Goal: Task Accomplishment & Management: Manage account settings

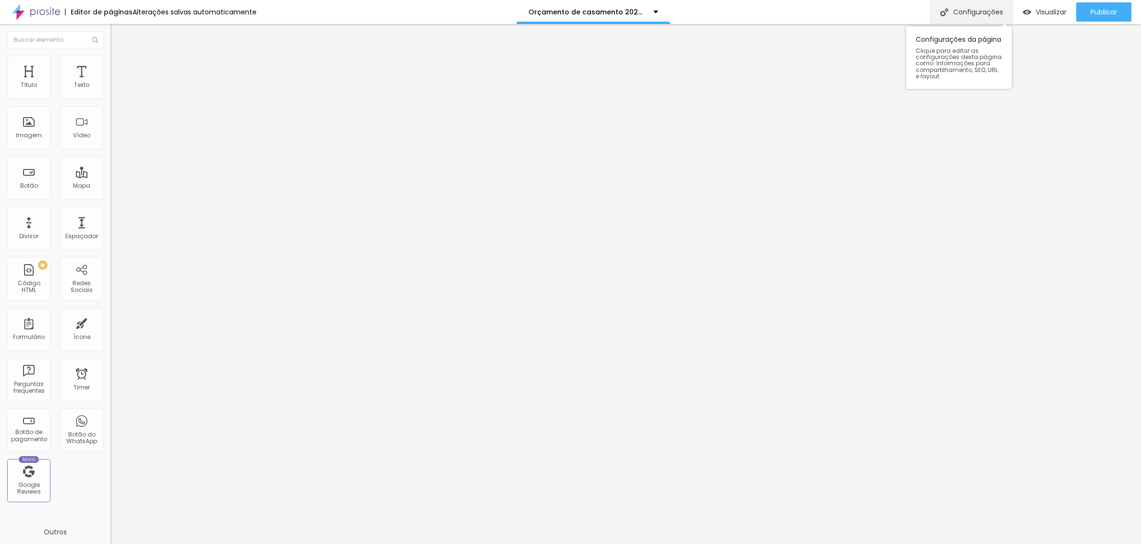
click at [974, 9] on div "Configurações" at bounding box center [971, 12] width 83 height 24
click at [744, 544] on div at bounding box center [570, 554] width 1141 height 9
click at [967, 11] on div "Configurações" at bounding box center [971, 12] width 83 height 24
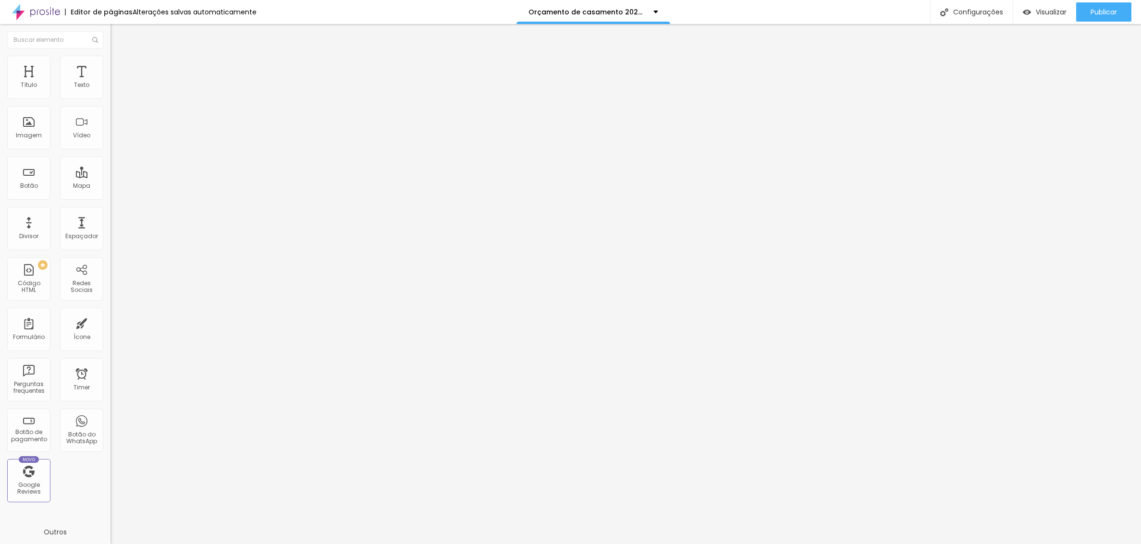
click at [979, 12] on div "Configurações" at bounding box center [971, 12] width 83 height 24
